Goal: Task Accomplishment & Management: Manage account settings

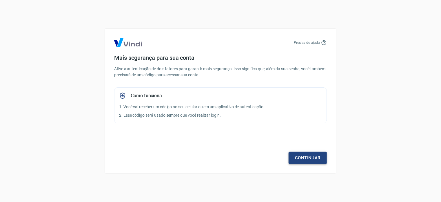
click at [296, 156] on link "Continuar" at bounding box center [308, 157] width 38 height 12
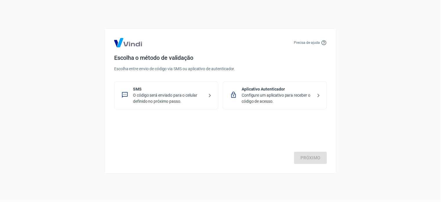
click at [181, 103] on p "O código será enviado para o celular definido no próximo passo." at bounding box center [168, 98] width 71 height 12
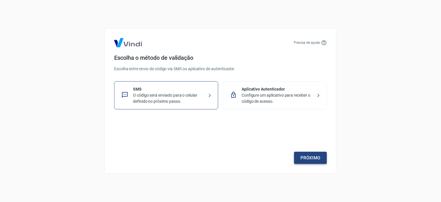
click at [316, 156] on link "Próximo" at bounding box center [310, 157] width 33 height 12
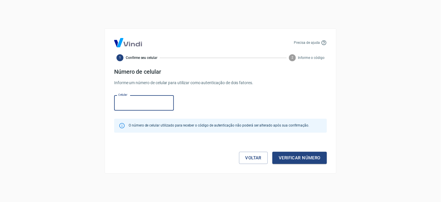
click at [132, 104] on input "Celular" at bounding box center [144, 102] width 60 height 15
type input "[PHONE_NUMBER]"
click at [317, 158] on button "Verificar número" at bounding box center [299, 157] width 54 height 12
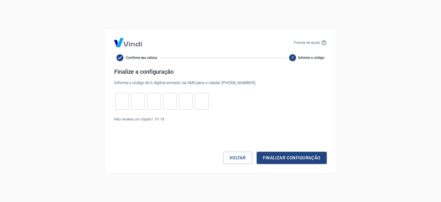
click at [125, 104] on input "tel" at bounding box center [122, 101] width 14 height 12
type input "6"
type input "5"
type input "1"
type input "7"
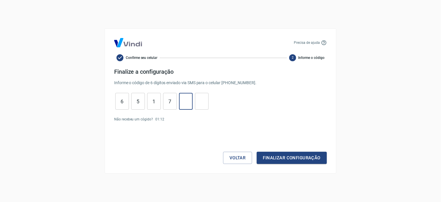
type input "3"
type input "2"
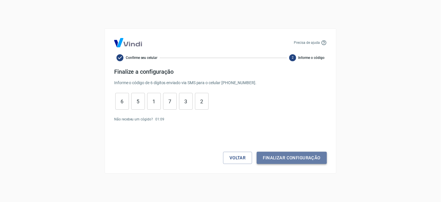
click at [289, 163] on button "Finalizar configuração" at bounding box center [292, 157] width 70 height 12
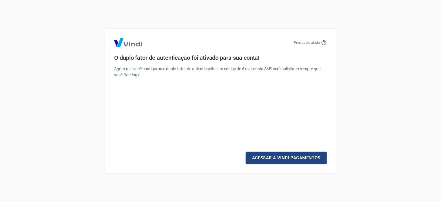
click at [290, 161] on link "Acessar a Vindi Pagamentos" at bounding box center [286, 157] width 81 height 12
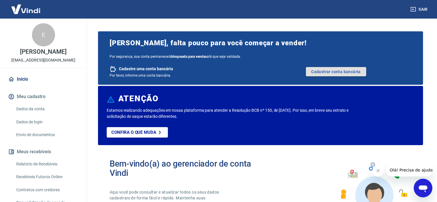
click at [339, 72] on link "Cadastrar conta bancária" at bounding box center [336, 71] width 60 height 9
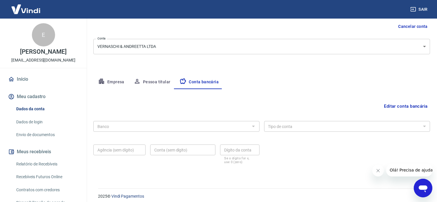
scroll to position [62, 0]
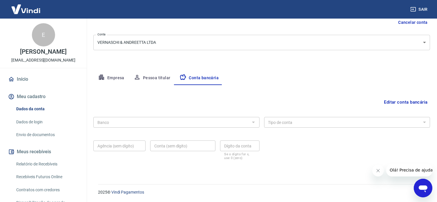
click at [253, 122] on div at bounding box center [253, 122] width 8 height 8
drag, startPoint x: 236, startPoint y: 128, endPoint x: 234, endPoint y: 125, distance: 3.6
click at [235, 128] on div "Banco Banco" at bounding box center [176, 121] width 166 height 14
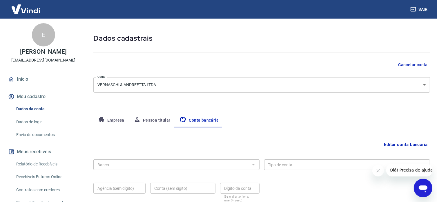
scroll to position [29, 0]
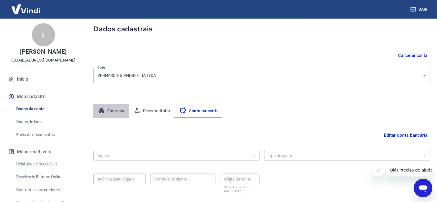
click at [110, 111] on button "Empresa" at bounding box center [111, 111] width 36 height 14
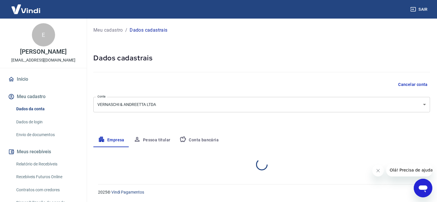
select select "PR"
click at [149, 140] on button "Pessoa titular" at bounding box center [152, 140] width 46 height 14
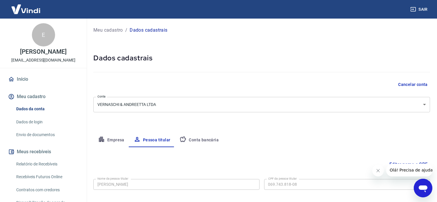
click at [196, 141] on button "Conta bancária" at bounding box center [199, 140] width 48 height 14
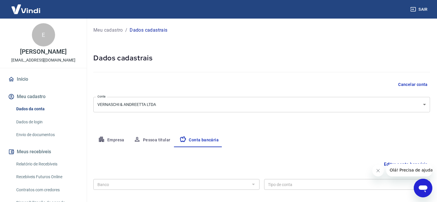
scroll to position [58, 0]
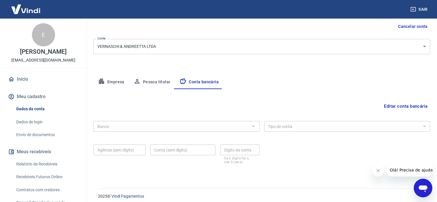
click at [391, 104] on button "Editar conta bancária" at bounding box center [405, 106] width 48 height 11
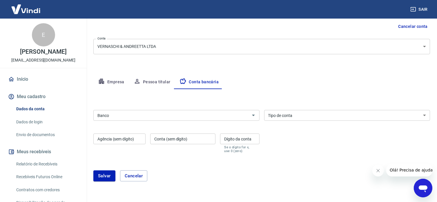
click at [199, 117] on input "Banco" at bounding box center [171, 115] width 153 height 7
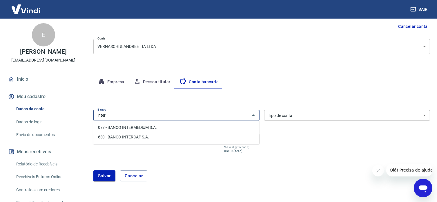
click at [195, 111] on div "inter Banco" at bounding box center [176, 115] width 166 height 11
type input "inter"
click at [209, 99] on div "Editar conta bancária Banco Banco Tipo de conta Conta Corrente Conta Poupança T…" at bounding box center [261, 138] width 336 height 99
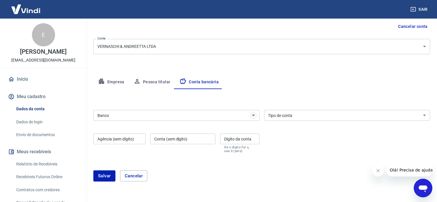
click at [251, 116] on icon "Abrir" at bounding box center [253, 115] width 7 height 7
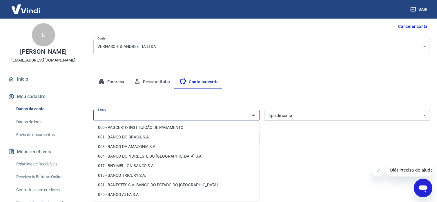
click at [228, 116] on input "Banco" at bounding box center [171, 115] width 153 height 7
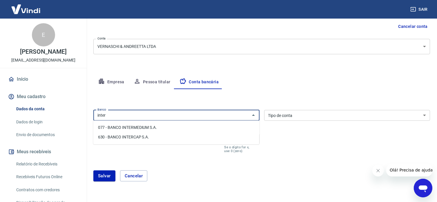
type input "inter"
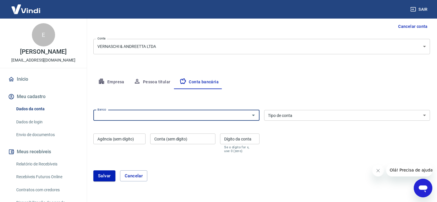
click at [49, 135] on link "Envio de documentos" at bounding box center [47, 135] width 66 height 12
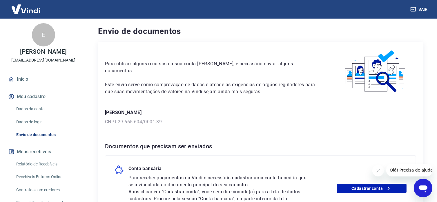
click at [48, 108] on link "Dados da conta" at bounding box center [47, 109] width 66 height 12
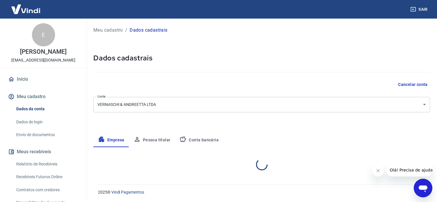
select select "PR"
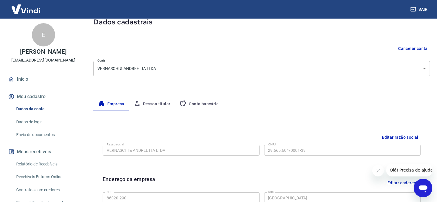
scroll to position [29, 0]
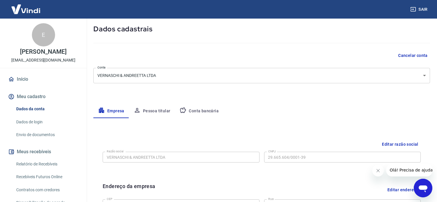
click at [191, 111] on button "Conta bancária" at bounding box center [199, 111] width 48 height 14
